Goal: Task Accomplishment & Management: Manage account settings

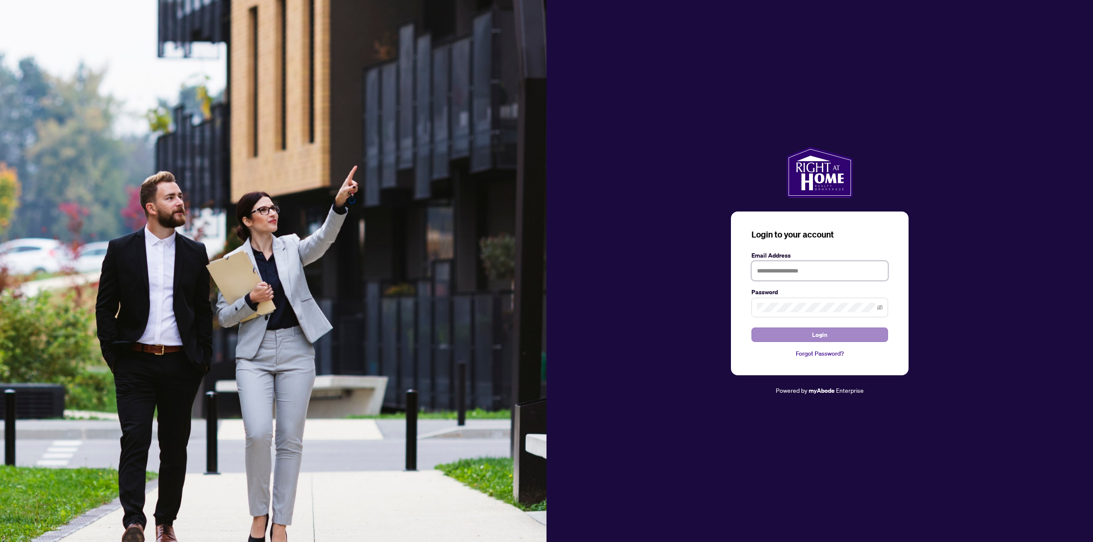
type input "**********"
click at [807, 335] on button "Login" at bounding box center [819, 335] width 137 height 15
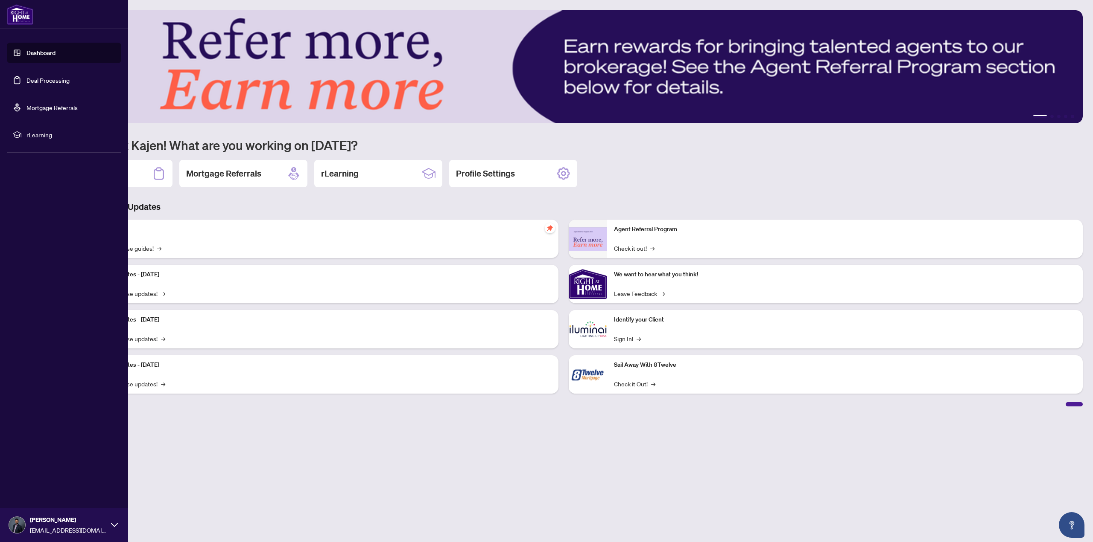
click at [28, 82] on link "Deal Processing" at bounding box center [47, 80] width 43 height 8
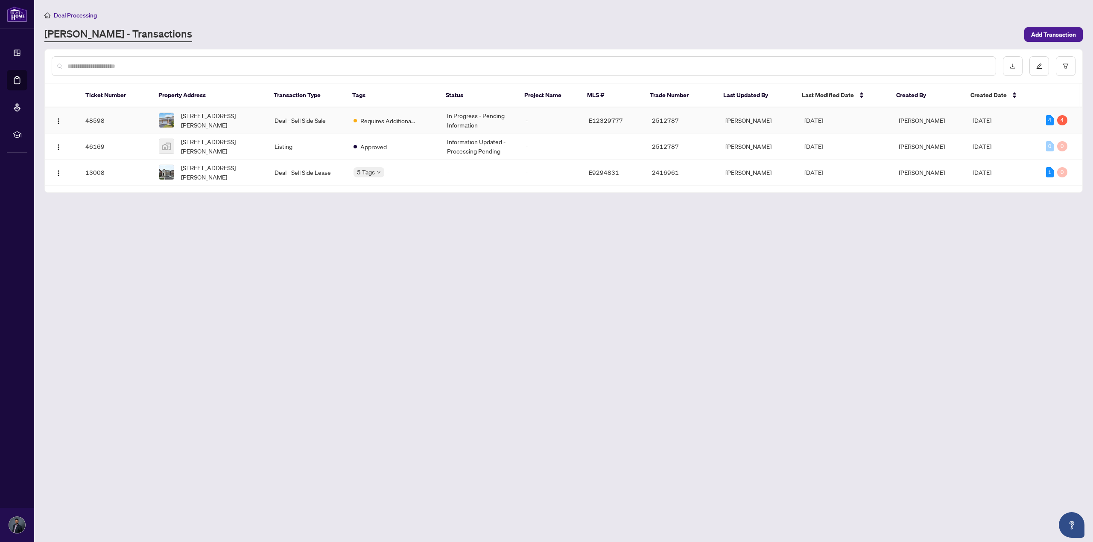
click at [425, 114] on td "Requires Additional Docs" at bounding box center [393, 121] width 93 height 26
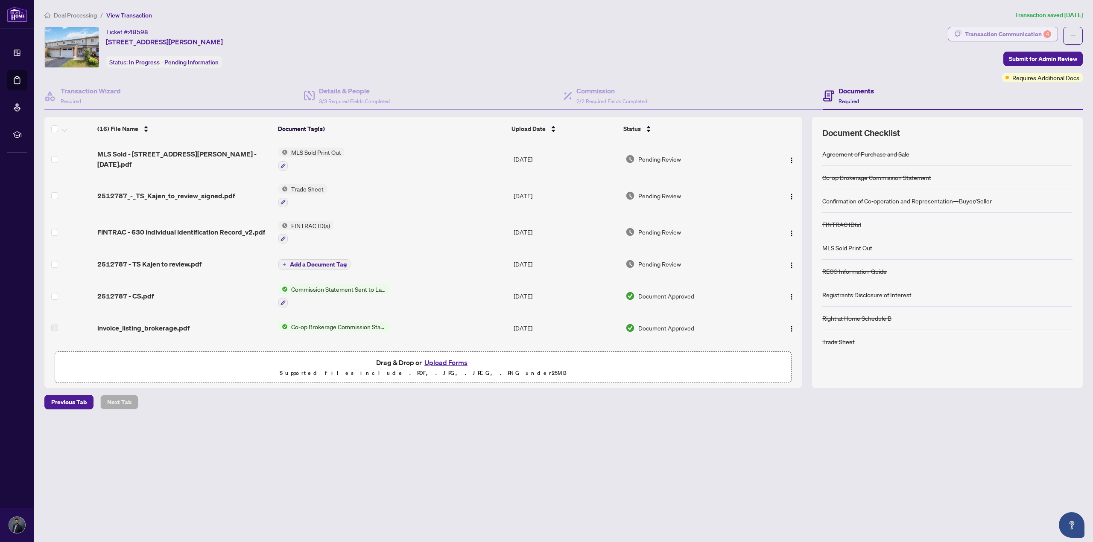
click at [1029, 36] on div "Transaction Communication 4" at bounding box center [1008, 34] width 86 height 14
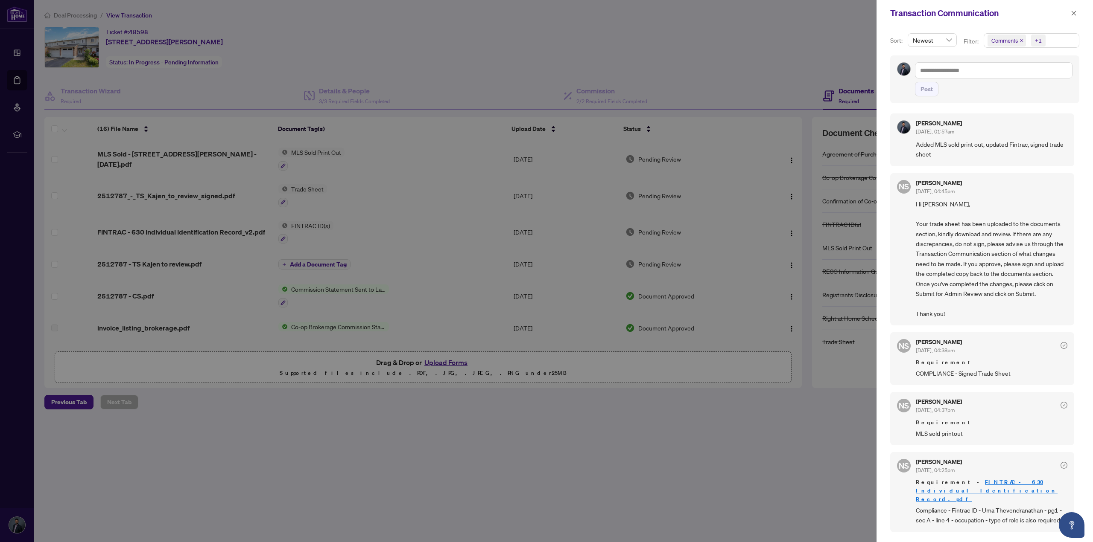
click at [185, 20] on div at bounding box center [546, 271] width 1093 height 542
click at [1077, 17] on button "button" at bounding box center [1073, 13] width 11 height 10
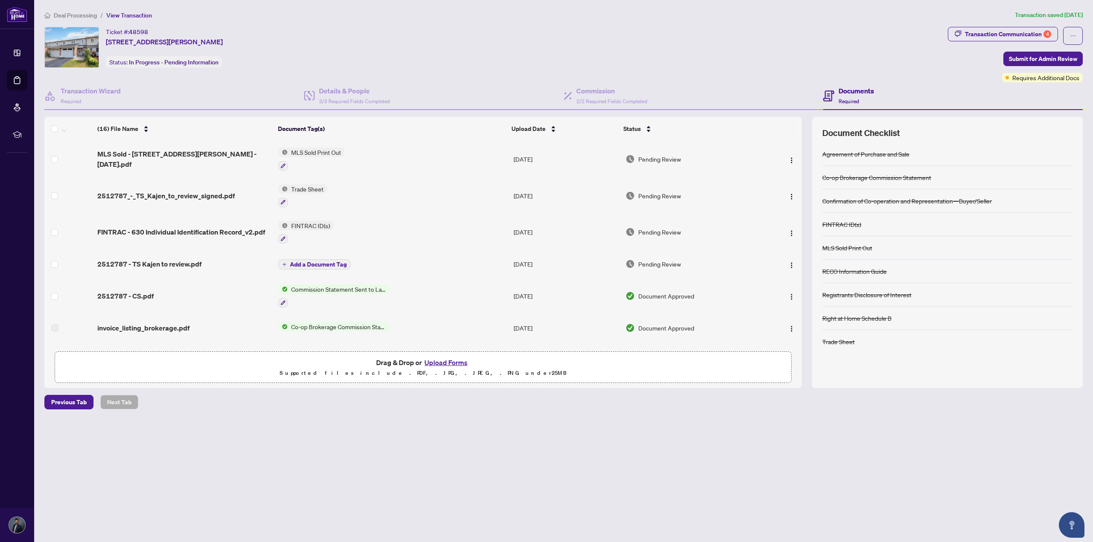
click at [83, 15] on span "Deal Processing" at bounding box center [75, 16] width 43 height 8
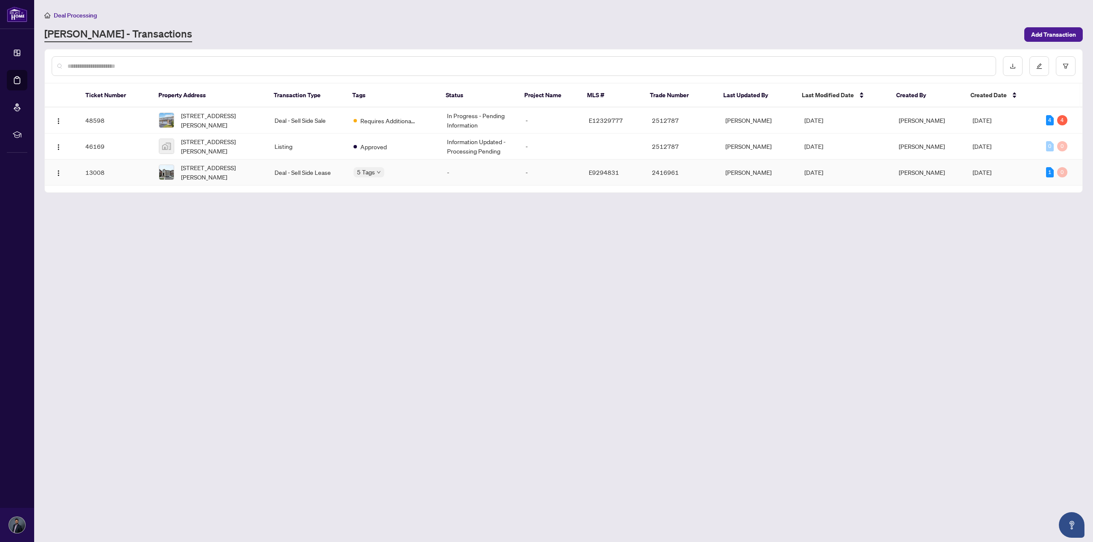
click at [178, 173] on div "[STREET_ADDRESS][PERSON_NAME]" at bounding box center [210, 172] width 102 height 19
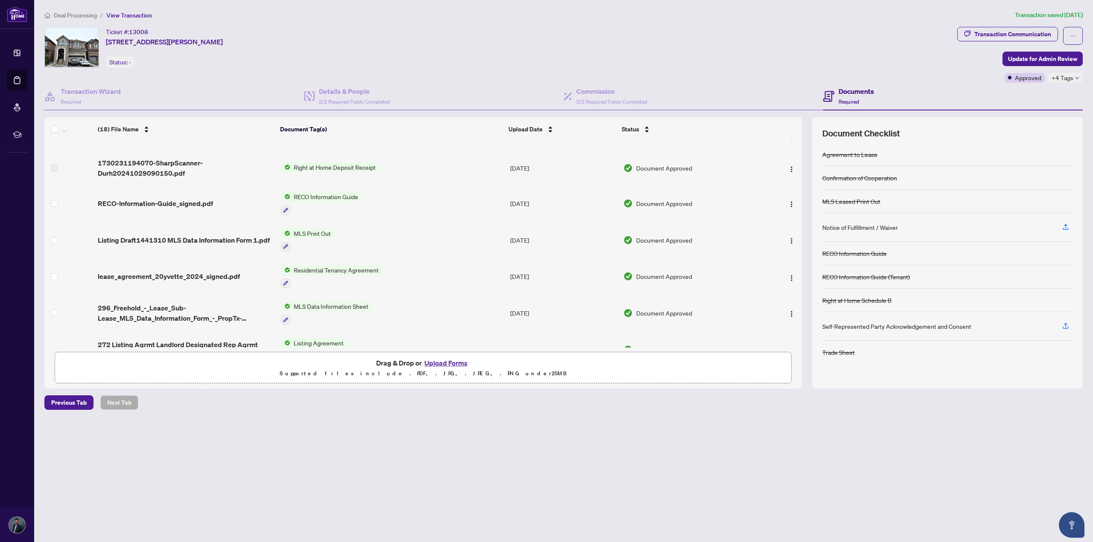
scroll to position [384, 0]
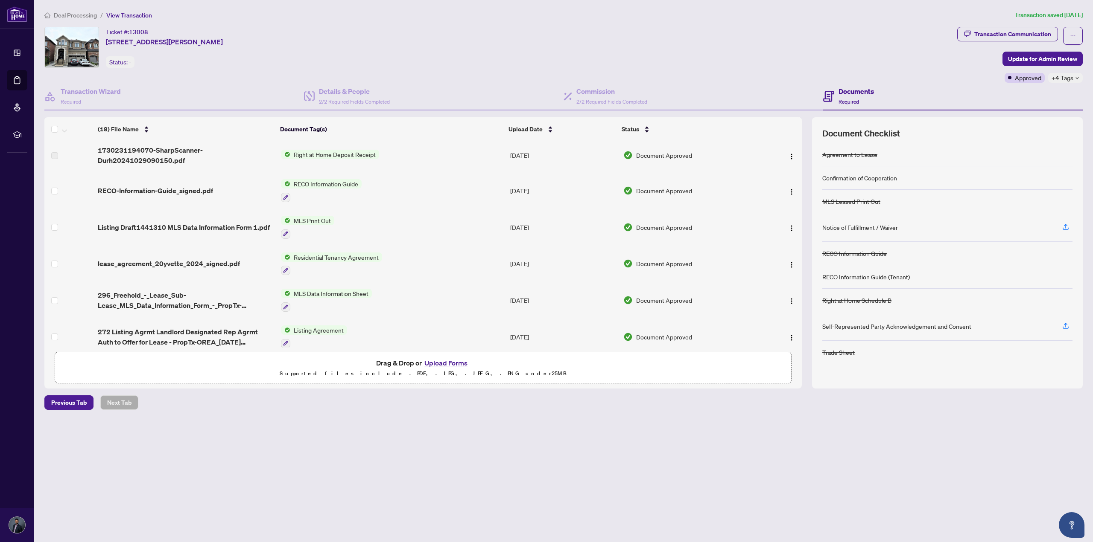
click at [230, 327] on span "272 Listing Agrmt Landlord Designated Rep Agrmt Auth to Offer for Lease - PropT…" at bounding box center [186, 337] width 176 height 20
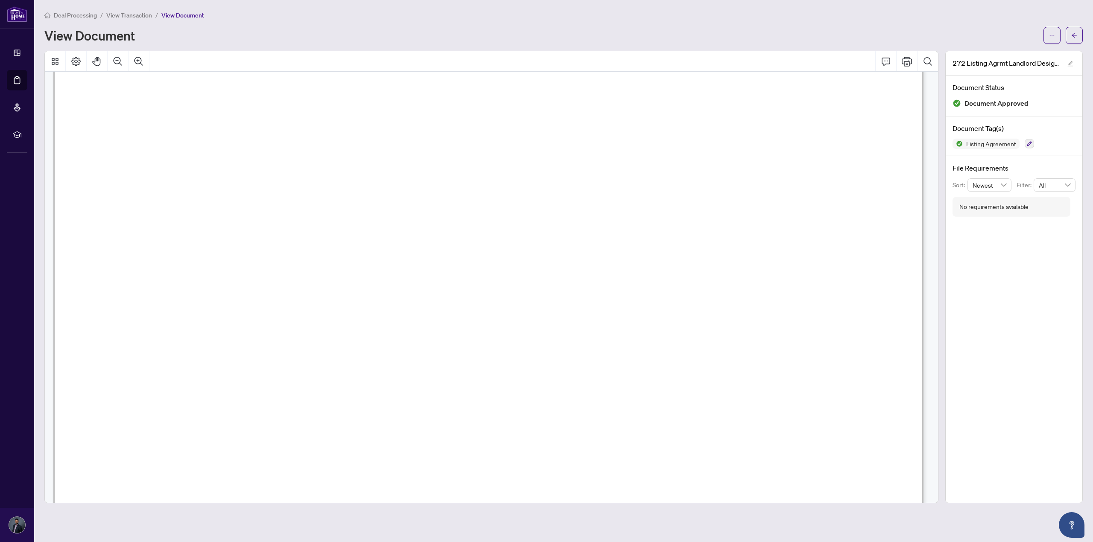
scroll to position [334, 0]
drag, startPoint x: 686, startPoint y: 19, endPoint x: 679, endPoint y: 15, distance: 7.5
click at [686, 19] on div "Deal Processing / View Transaction / View Document" at bounding box center [563, 15] width 1038 height 10
click at [117, 12] on span "View Transaction" at bounding box center [129, 16] width 46 height 8
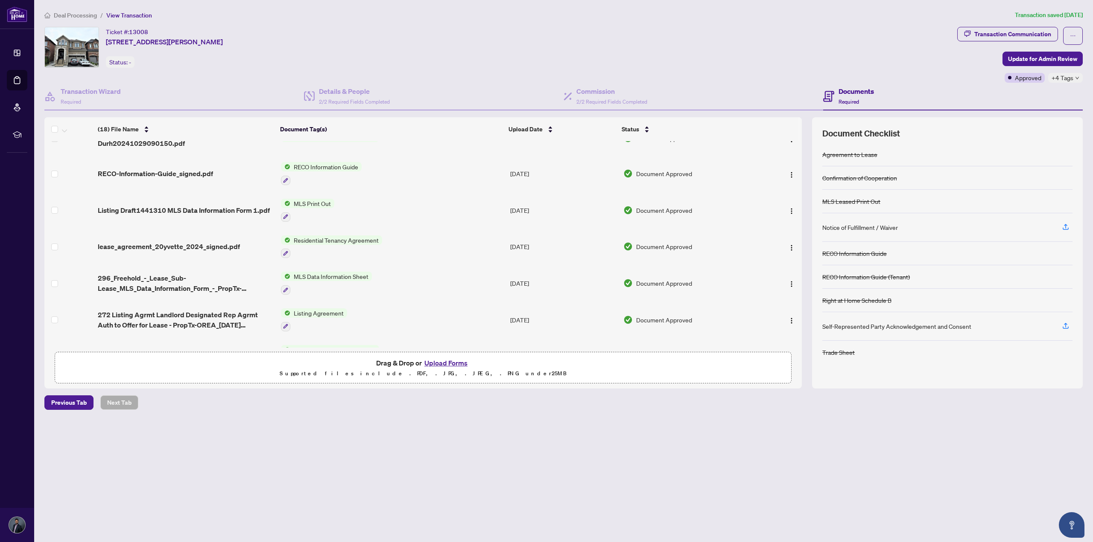
scroll to position [420, 0]
